Goal: Task Accomplishment & Management: Manage account settings

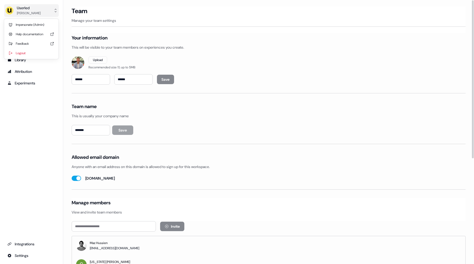
click at [38, 13] on button "Userled [PERSON_NAME]" at bounding box center [31, 10] width 54 height 13
click at [38, 24] on div "Impersonate (Admin)" at bounding box center [31, 24] width 50 height 9
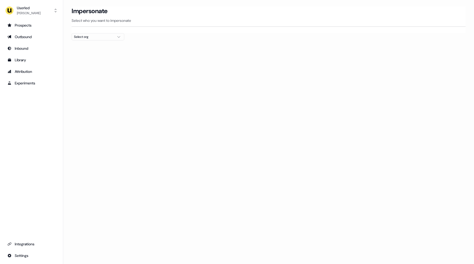
click at [93, 37] on div "Select org" at bounding box center [93, 36] width 39 height 5
type input "*"
click at [95, 58] on div "nPlan" at bounding box center [98, 56] width 52 height 8
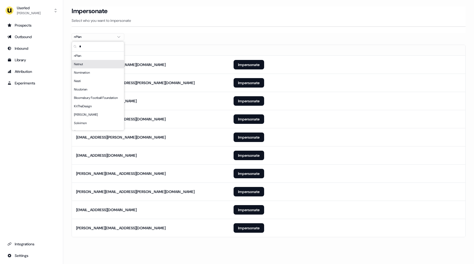
click at [154, 35] on section "Loading... Impersonate Select who you want to impersonate nPlan Email [PERSON_N…" at bounding box center [268, 129] width 411 height 246
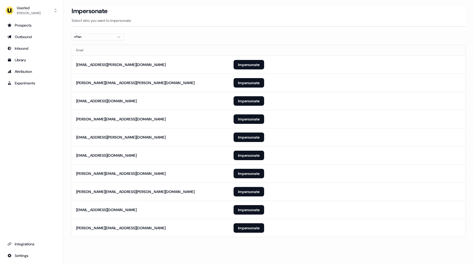
click at [33, 113] on div "Prospects Outbound Inbound Library Attribution Experiments Integrations Settings" at bounding box center [31, 140] width 54 height 239
click at [34, 111] on div "Prospects Outbound Inbound Library Attribution Experiments Integrations Settings" at bounding box center [31, 140] width 54 height 239
click at [234, 240] on section "Loading... Impersonate Select who you want to impersonate nPlan Email [PERSON_N…" at bounding box center [268, 129] width 411 height 246
click at [34, 120] on div "Prospects Outbound Inbound Library Attribution Experiments Integrations Settings" at bounding box center [31, 140] width 54 height 239
click at [33, 108] on div "Prospects Outbound Inbound Library Attribution Experiments Integrations Settings" at bounding box center [31, 140] width 54 height 239
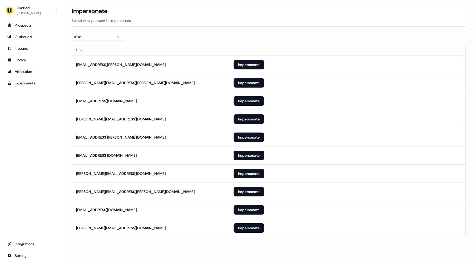
click at [35, 115] on div "Prospects Outbound Inbound Library Attribution Experiments Integrations Settings" at bounding box center [31, 140] width 54 height 239
click at [32, 113] on div "Prospects Outbound Inbound Library Attribution Experiments Integrations Settings" at bounding box center [31, 140] width 54 height 239
